Goal: Navigation & Orientation: Find specific page/section

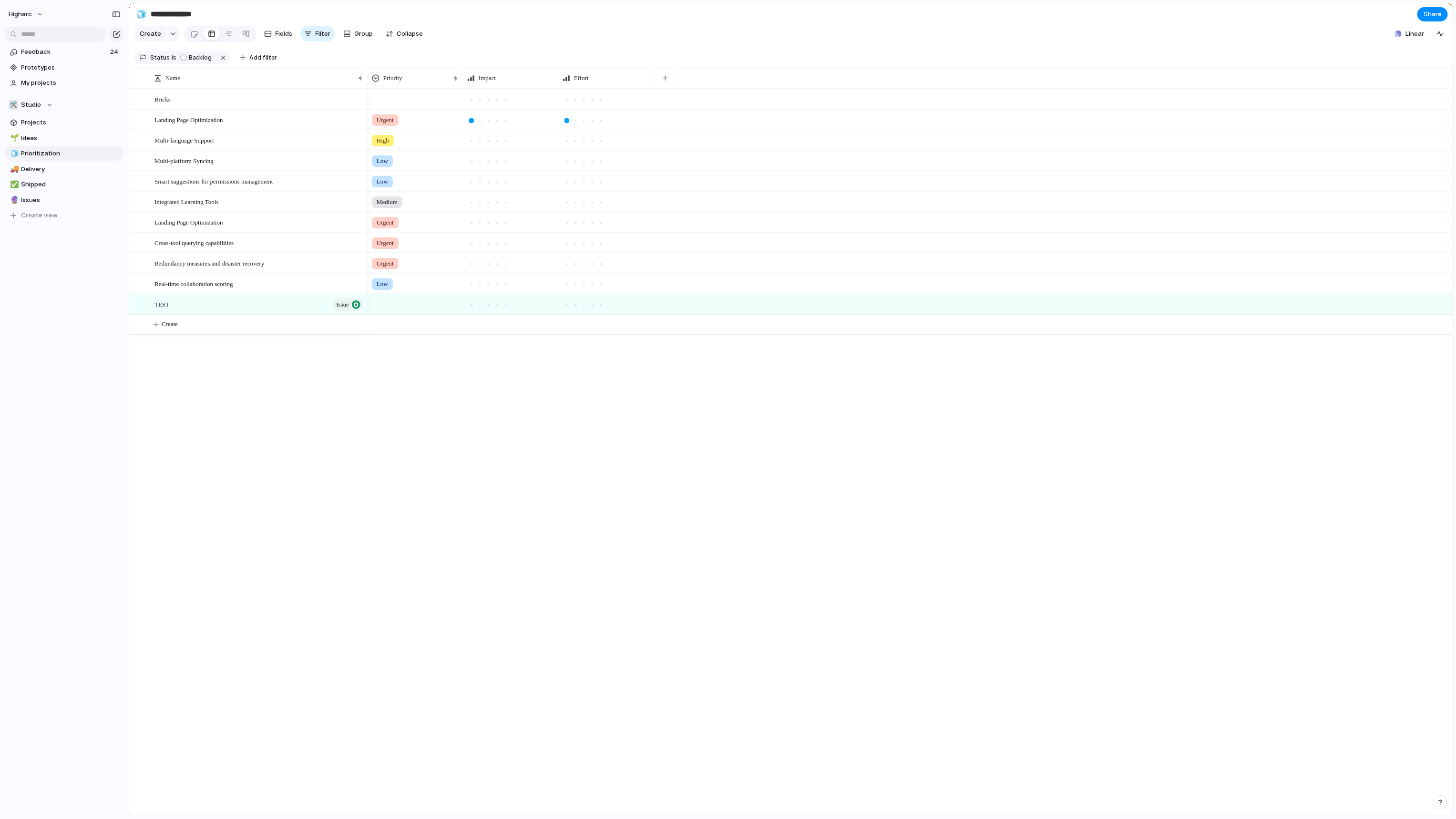
click at [19, 25] on div at bounding box center [64, 33] width 129 height 17
click at [29, 19] on button "higharc" at bounding box center [27, 14] width 44 height 15
click at [33, 32] on span "Settings" at bounding box center [35, 36] width 26 height 10
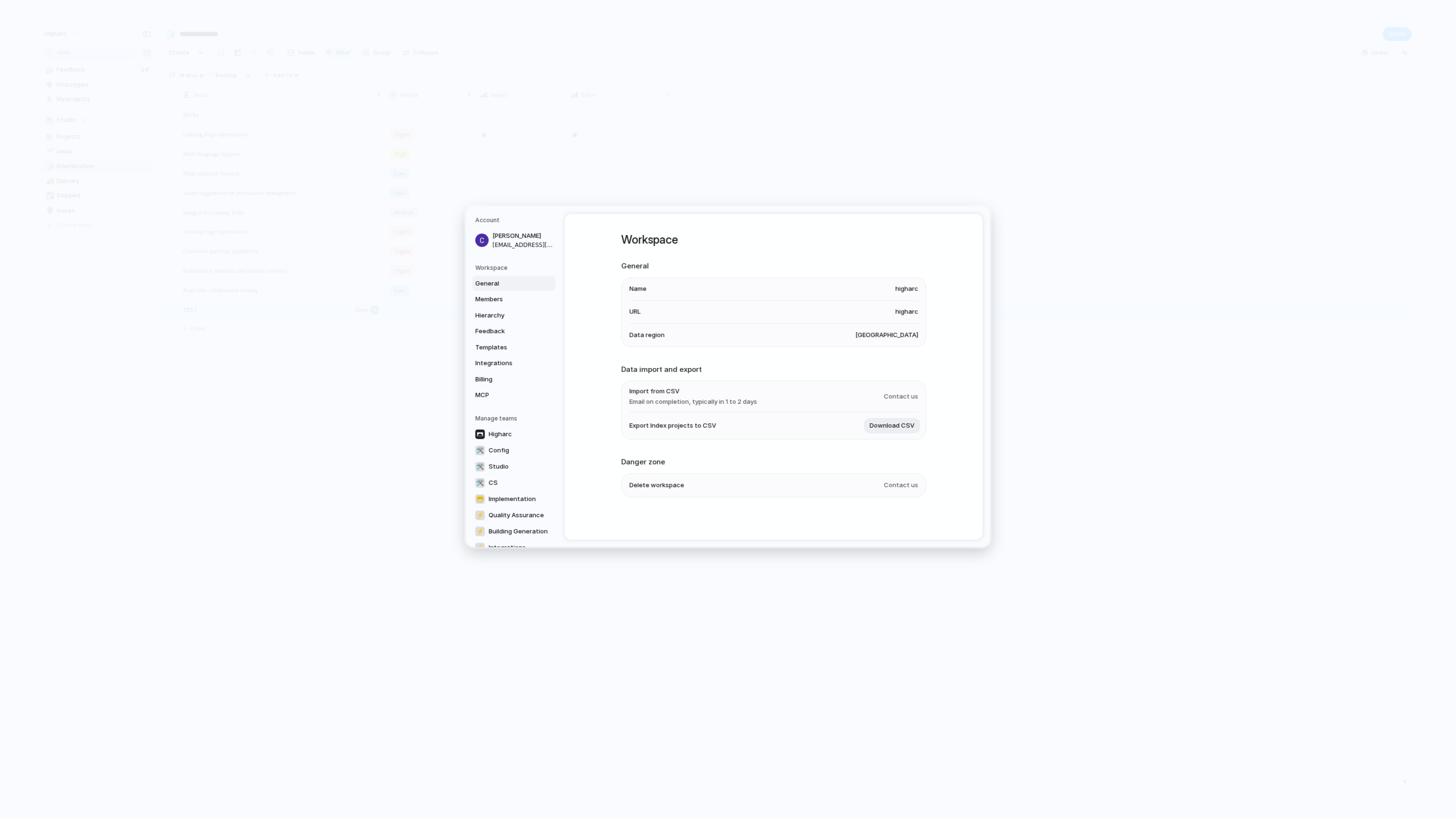
click at [760, 410] on li "Import from CSV Email on completion, typically in 1 to 2 days Contact us" at bounding box center [773, 397] width 289 height 32
click at [721, 404] on span "Email on completion, typically in 1 to 2 days" at bounding box center [693, 401] width 128 height 10
click at [900, 395] on span "Contact us" at bounding box center [901, 396] width 34 height 10
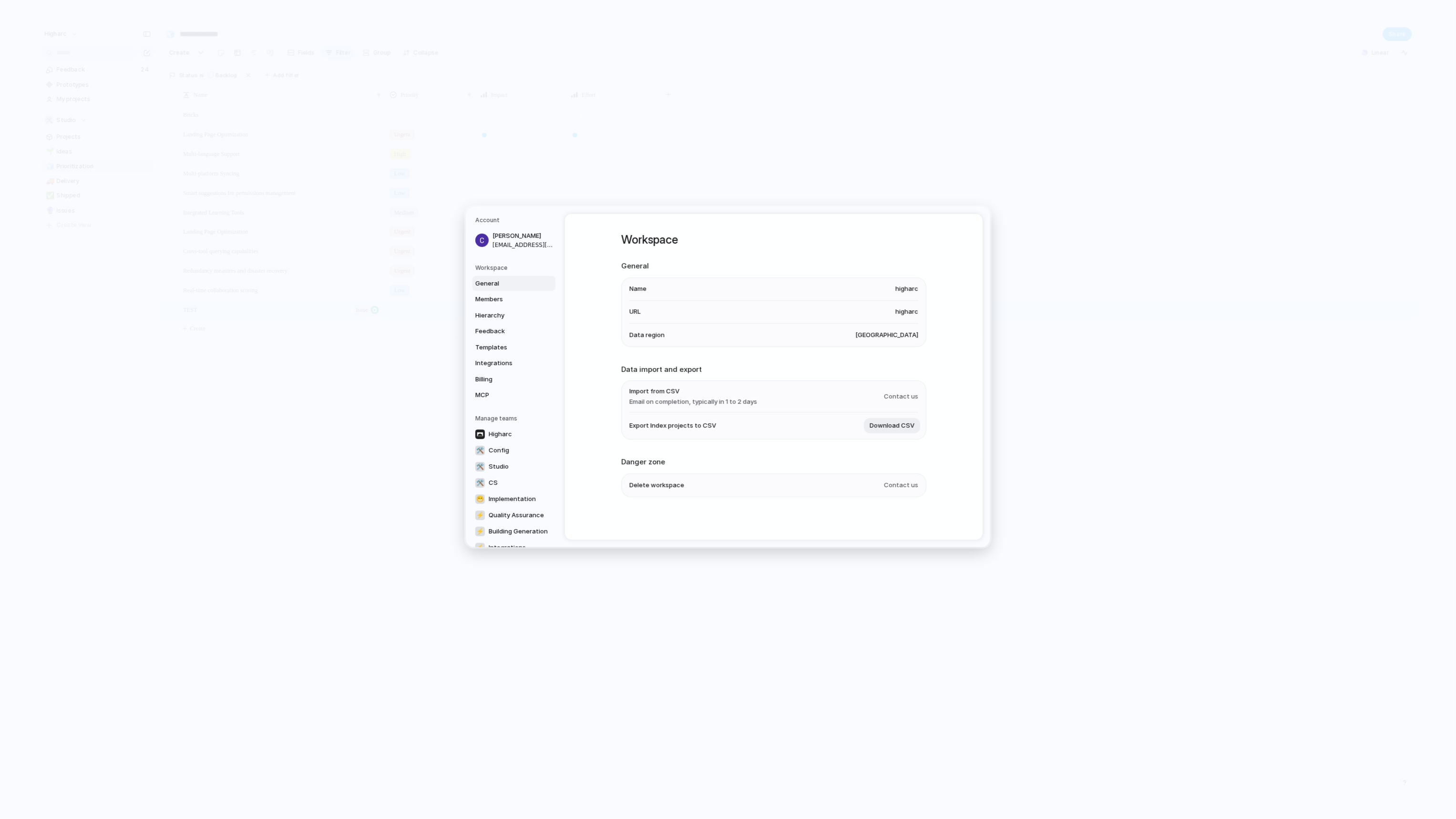
click at [900, 395] on span "Contact us" at bounding box center [901, 396] width 34 height 10
click at [484, 358] on link "Integrations" at bounding box center [514, 363] width 83 height 15
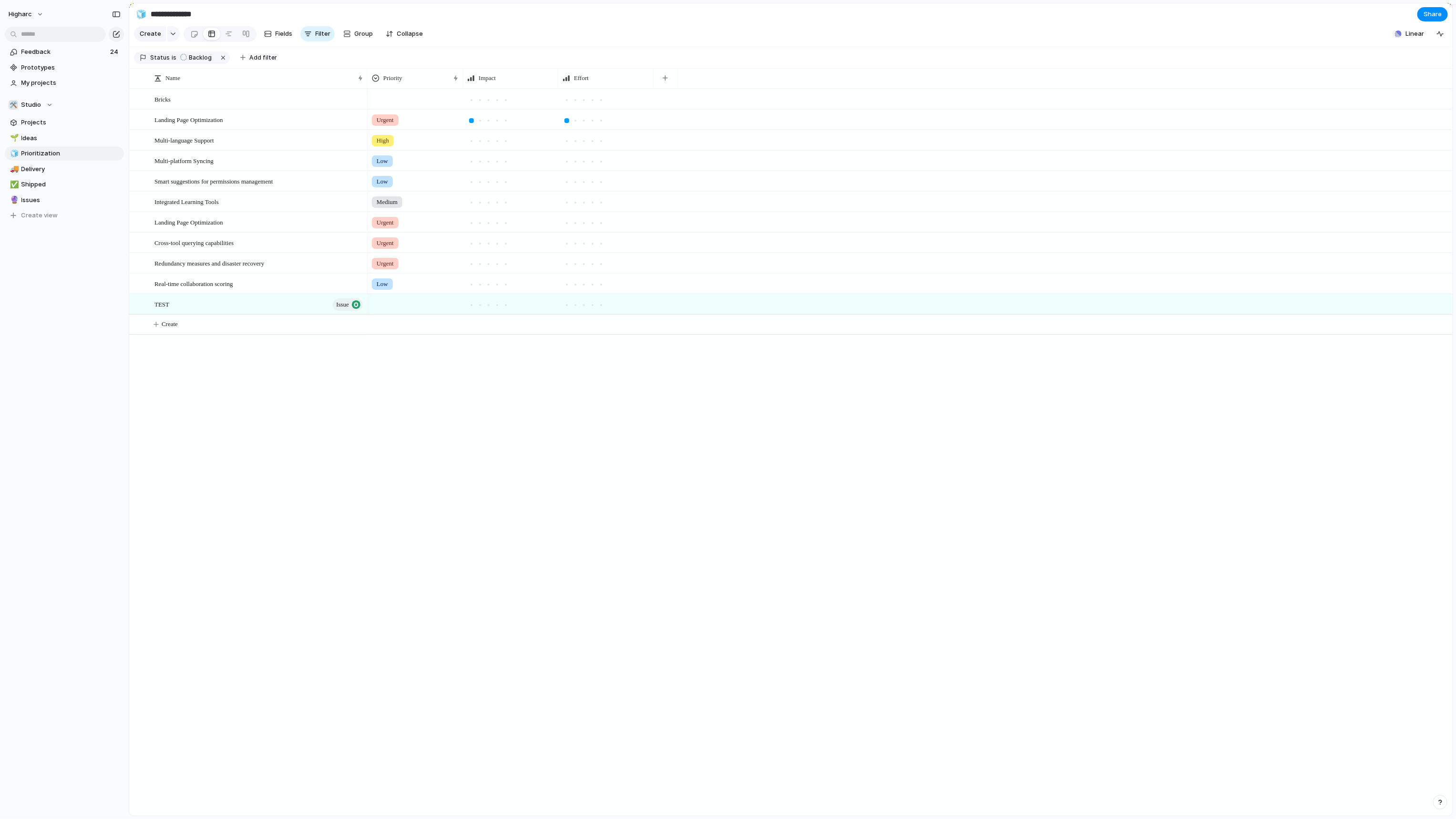
click at [454, 492] on div "Urgent High Low Low Medium Urgent Urgent Urgent Low" at bounding box center [910, 452] width 1085 height 727
click at [23, 14] on span "higharc" at bounding box center [20, 14] width 23 height 10
click at [45, 37] on span "Settings" at bounding box center [35, 36] width 26 height 10
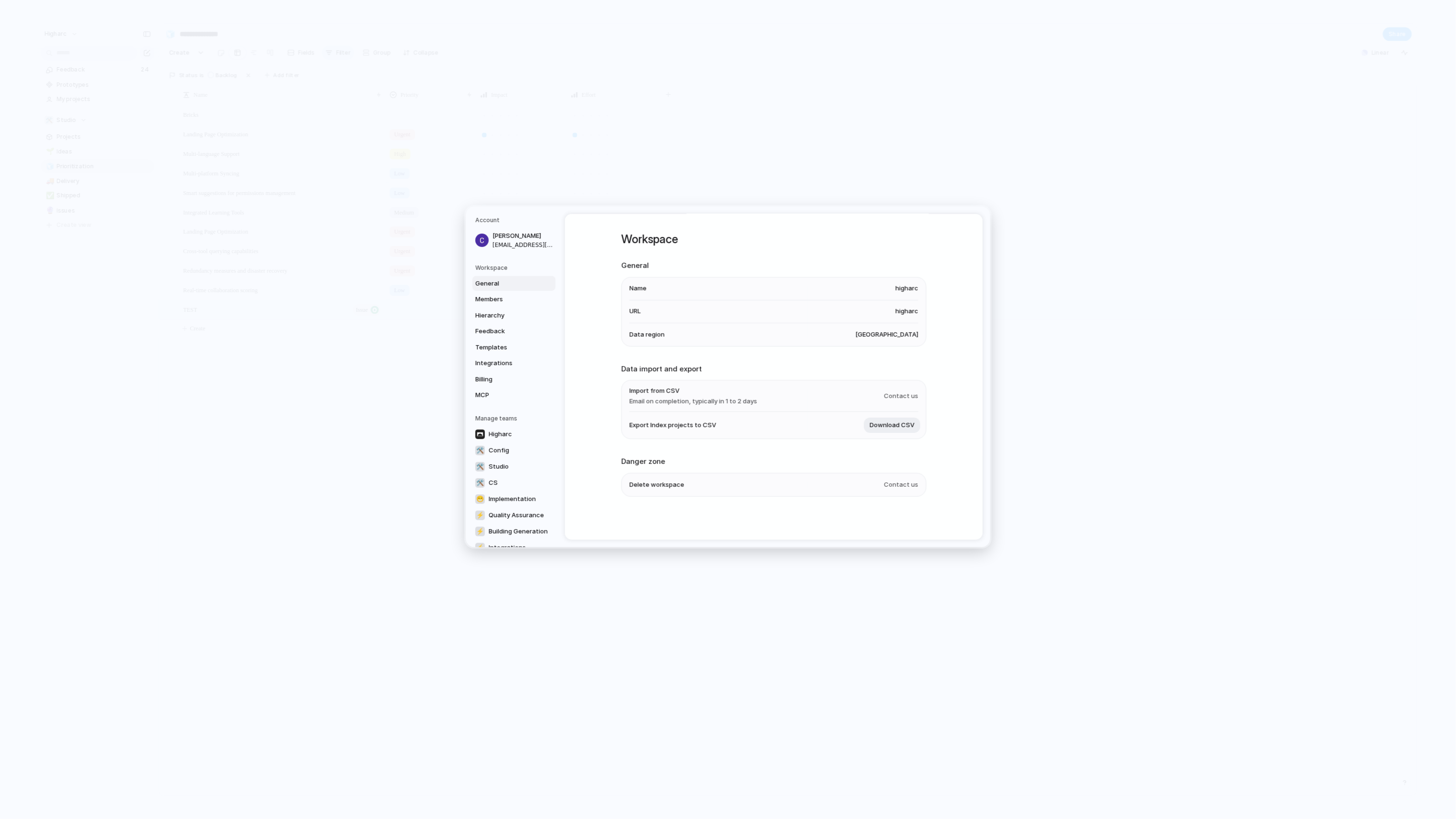
scroll to position [1, 0]
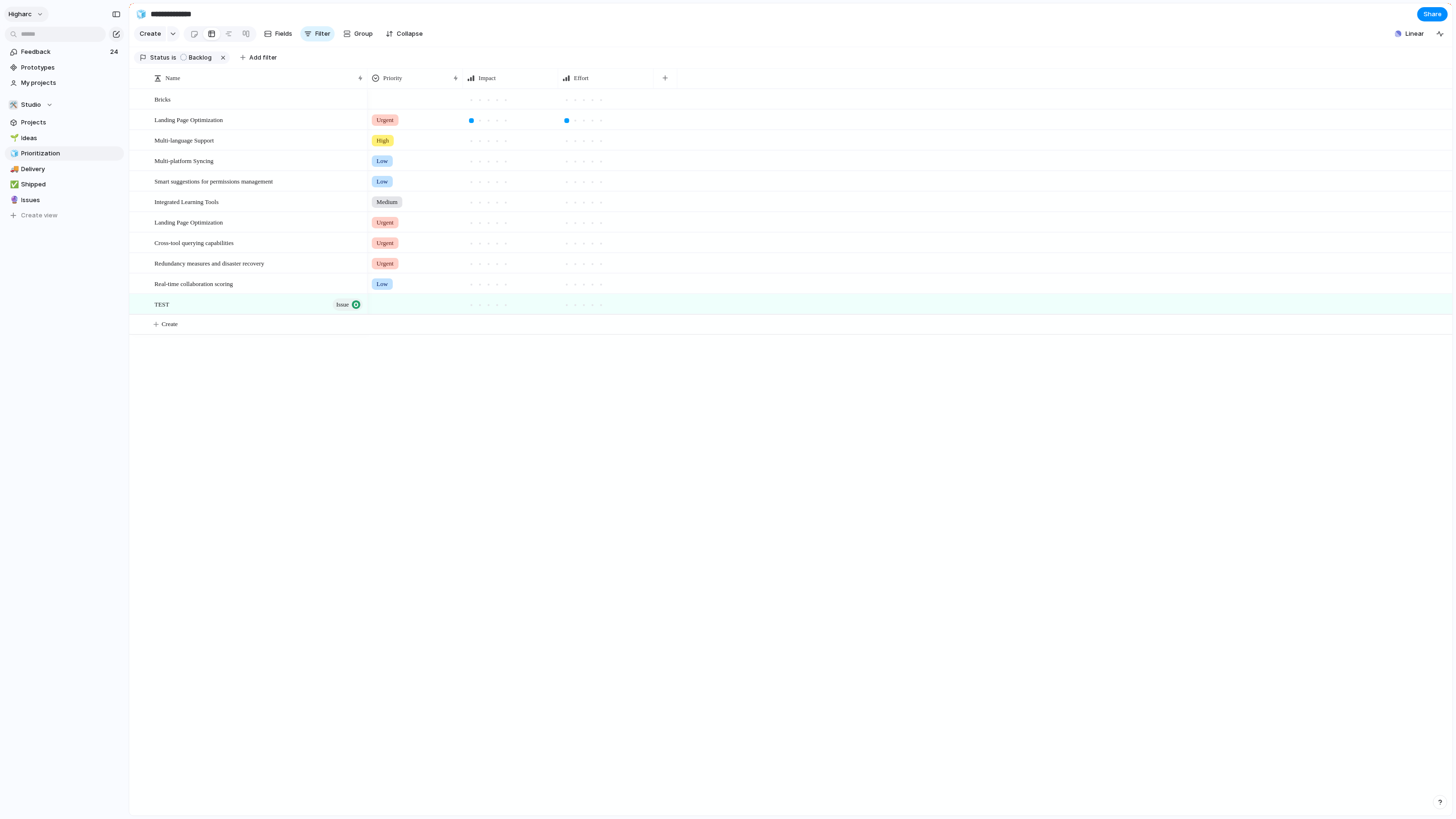
click at [29, 14] on span "higharc" at bounding box center [20, 14] width 23 height 10
click at [1435, 798] on div "Settings Invite members Change theme Sign out" at bounding box center [728, 409] width 1456 height 819
click at [1436, 799] on button "button" at bounding box center [1440, 802] width 14 height 14
click at [1380, 717] on span "Documentation" at bounding box center [1388, 719] width 47 height 10
click at [537, 496] on div "Urgent High Low Low Medium Urgent Urgent Urgent Low" at bounding box center [910, 452] width 1085 height 727
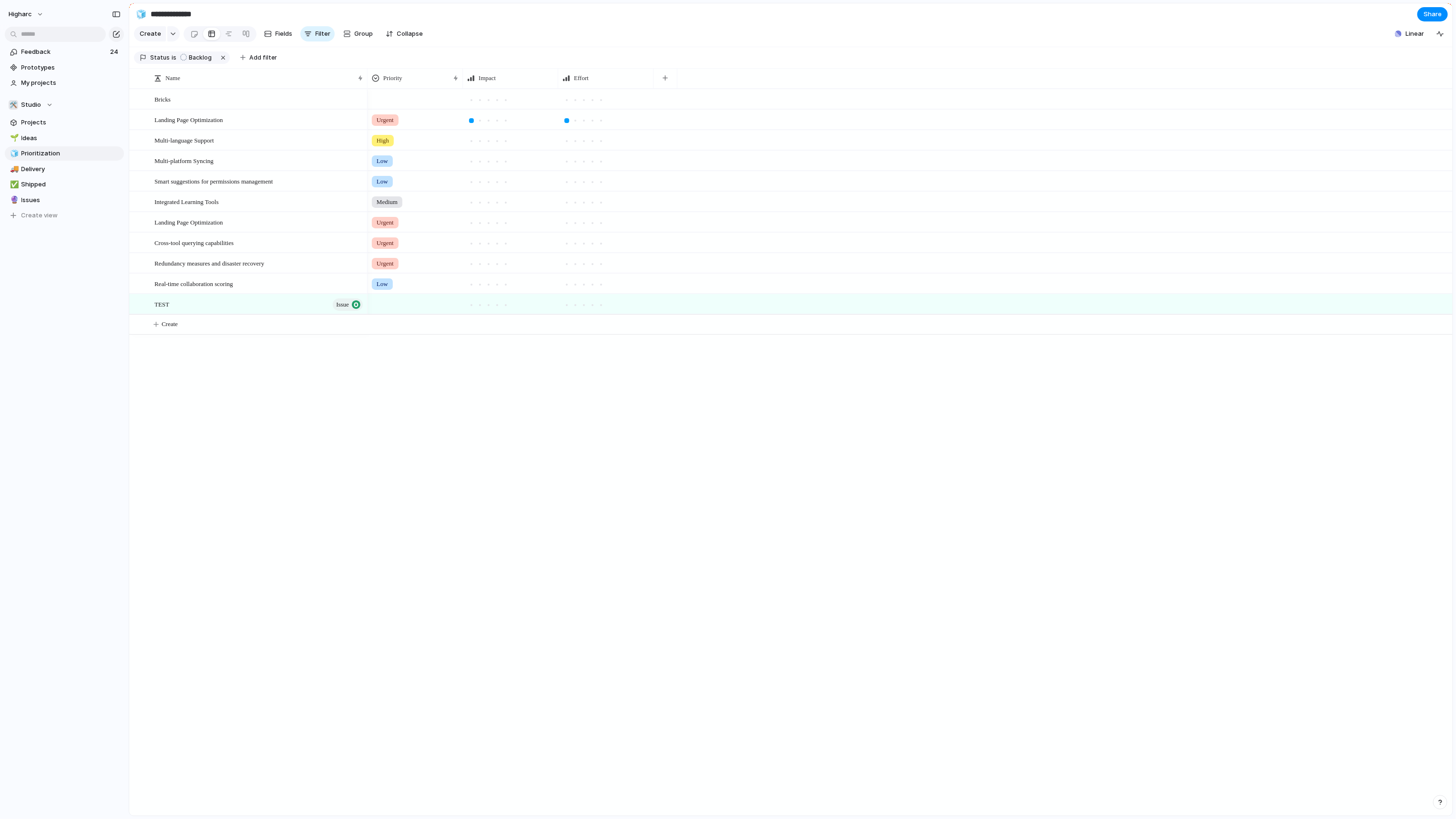
click at [431, 480] on div "Urgent High Low Low Medium Urgent Urgent Urgent Low" at bounding box center [910, 452] width 1085 height 727
click at [1429, 805] on div "Urgent High Low Low Medium Urgent Urgent Urgent Low" at bounding box center [910, 452] width 1085 height 727
click at [1436, 805] on button "button" at bounding box center [1440, 802] width 14 height 14
click at [1395, 716] on span "Documentation" at bounding box center [1388, 719] width 47 height 10
click at [612, 558] on div "Urgent High Low Low Medium Urgent Urgent Urgent Low" at bounding box center [910, 452] width 1085 height 727
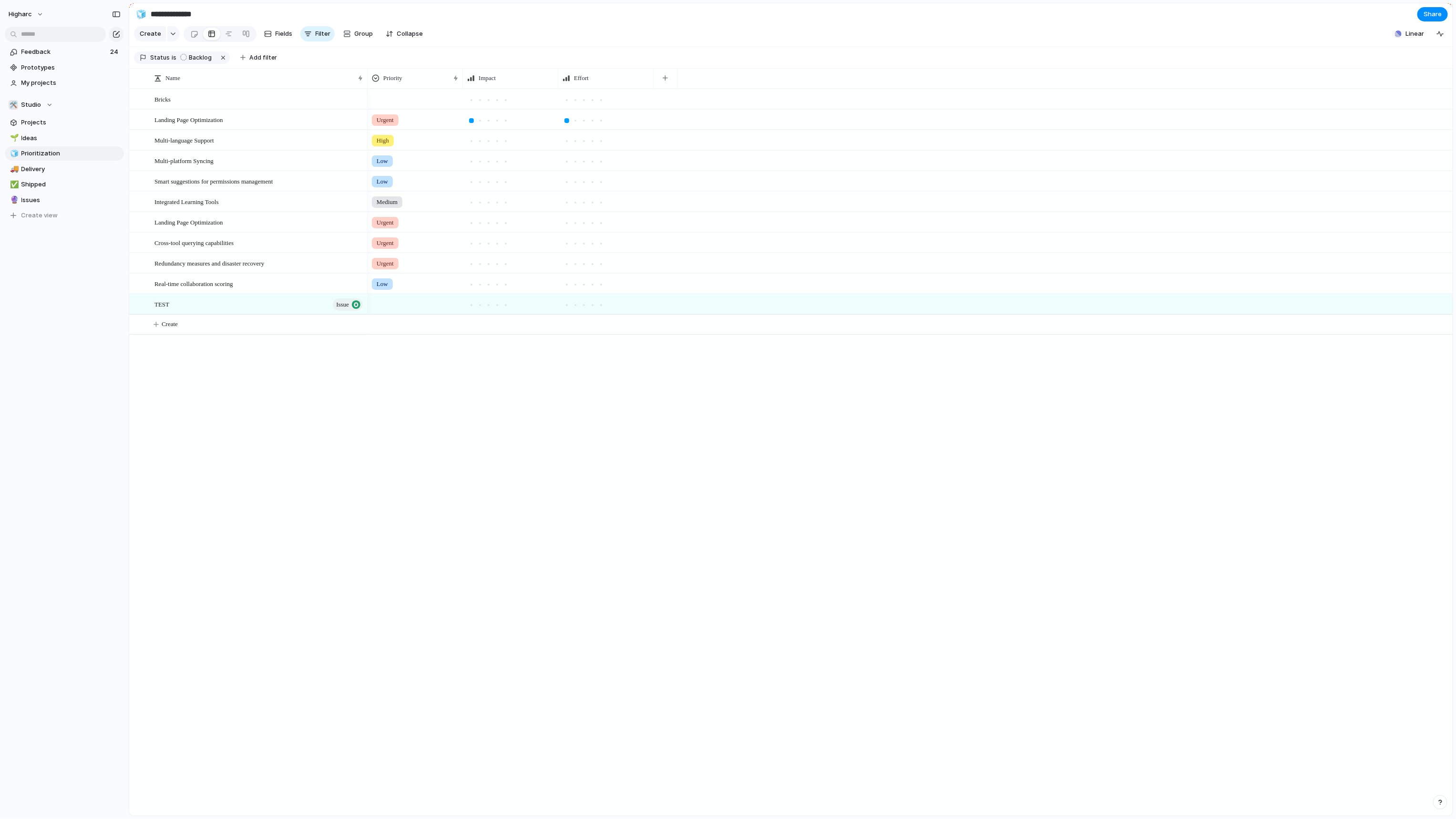
click at [454, 446] on div "Urgent High Low Low Medium Urgent Urgent Urgent Low" at bounding box center [910, 452] width 1085 height 727
